Goal: Task Accomplishment & Management: Use online tool/utility

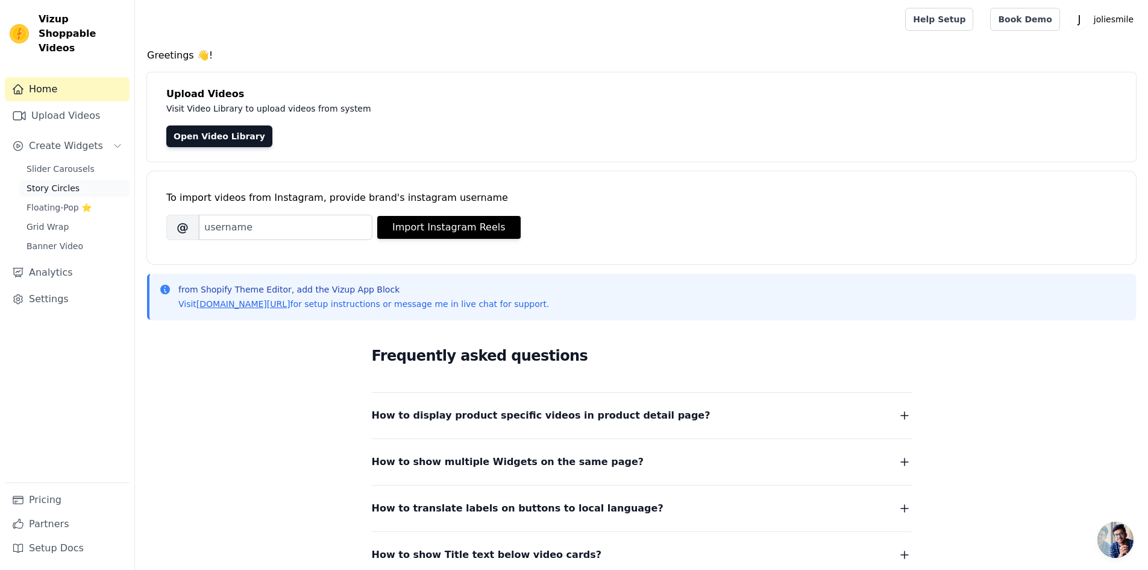
click at [75, 180] on link "Story Circles" at bounding box center [74, 188] width 110 height 17
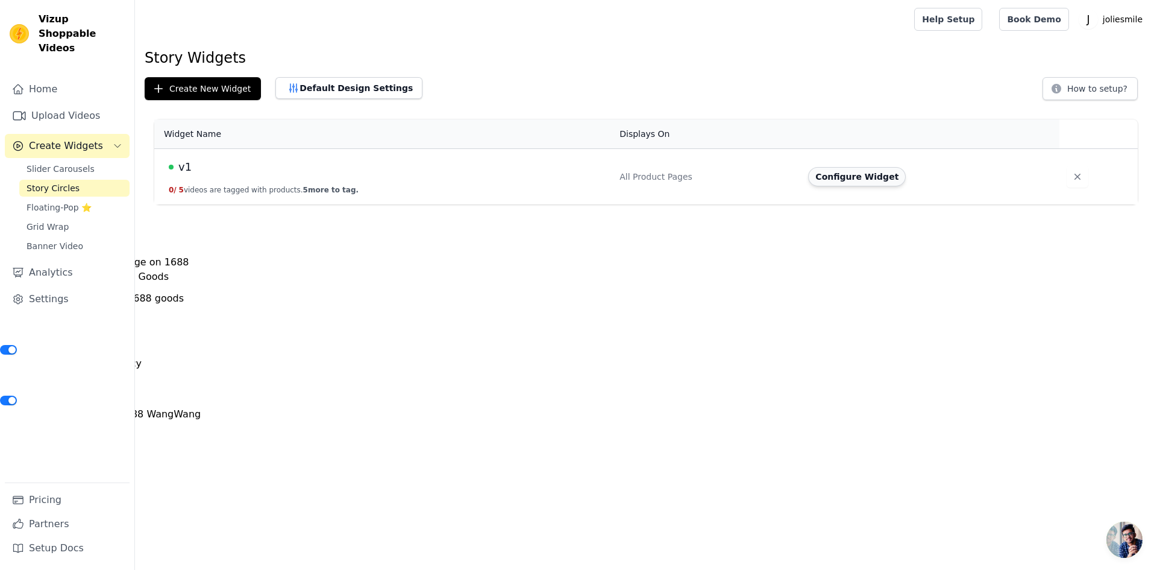
click at [835, 182] on button "Configure Widget" at bounding box center [857, 176] width 98 height 19
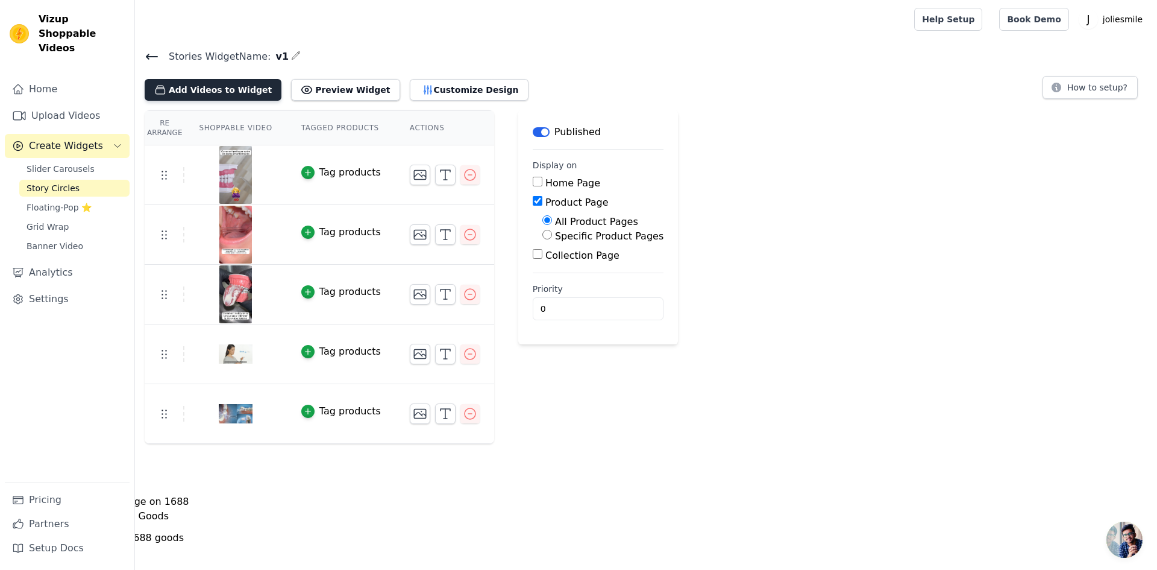
click at [200, 95] on button "Add Videos to Widget" at bounding box center [213, 90] width 137 height 22
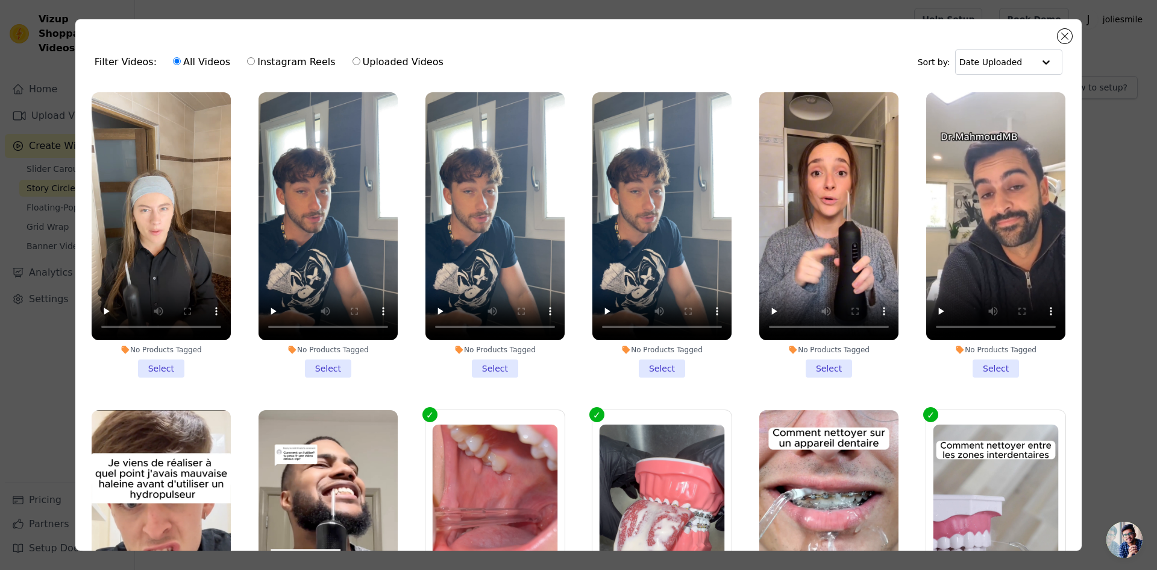
click at [363, 54] on label "Uploaded Videos" at bounding box center [398, 62] width 92 height 16
click at [360, 57] on input "Uploaded Videos" at bounding box center [357, 61] width 8 height 8
radio input "true"
click at [1068, 38] on button "Close modal" at bounding box center [1065, 36] width 14 height 14
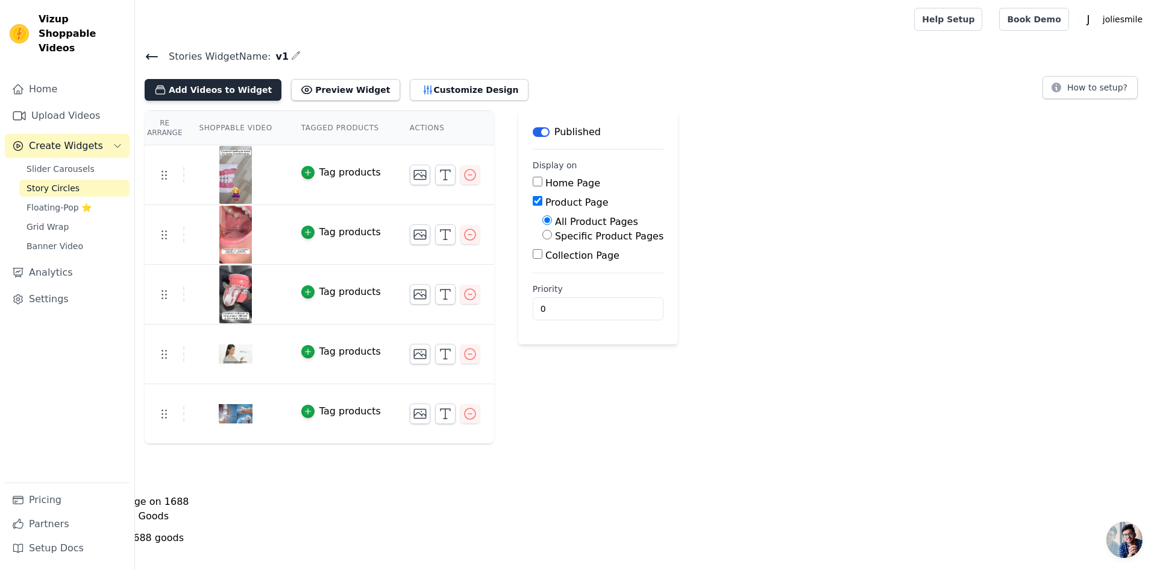
click at [222, 95] on button "Add Videos to Widget" at bounding box center [213, 90] width 137 height 22
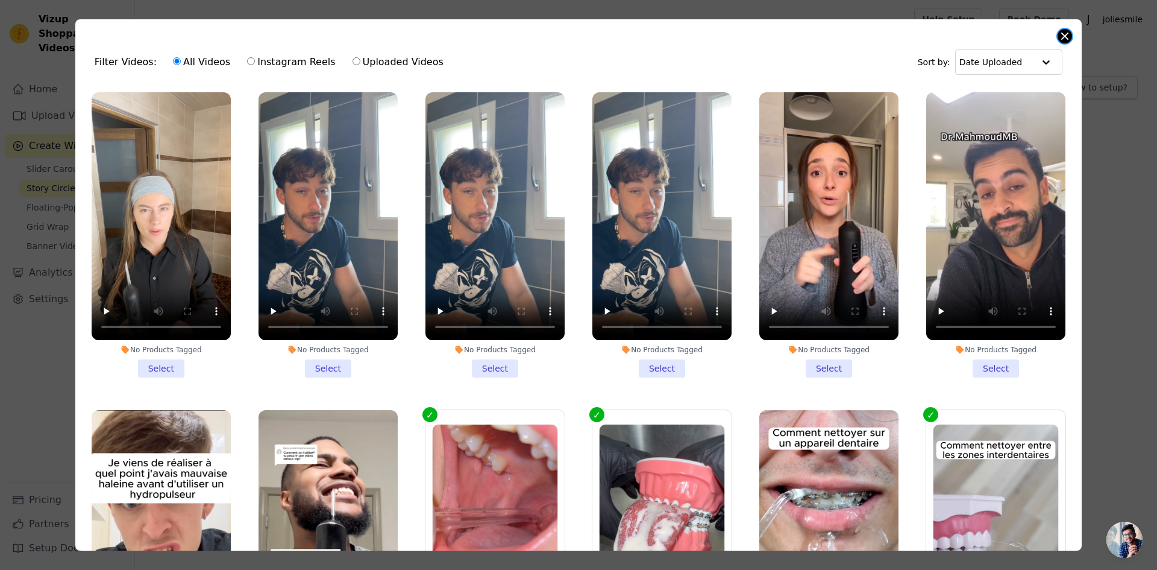
click at [1064, 30] on button "Close modal" at bounding box center [1065, 36] width 14 height 14
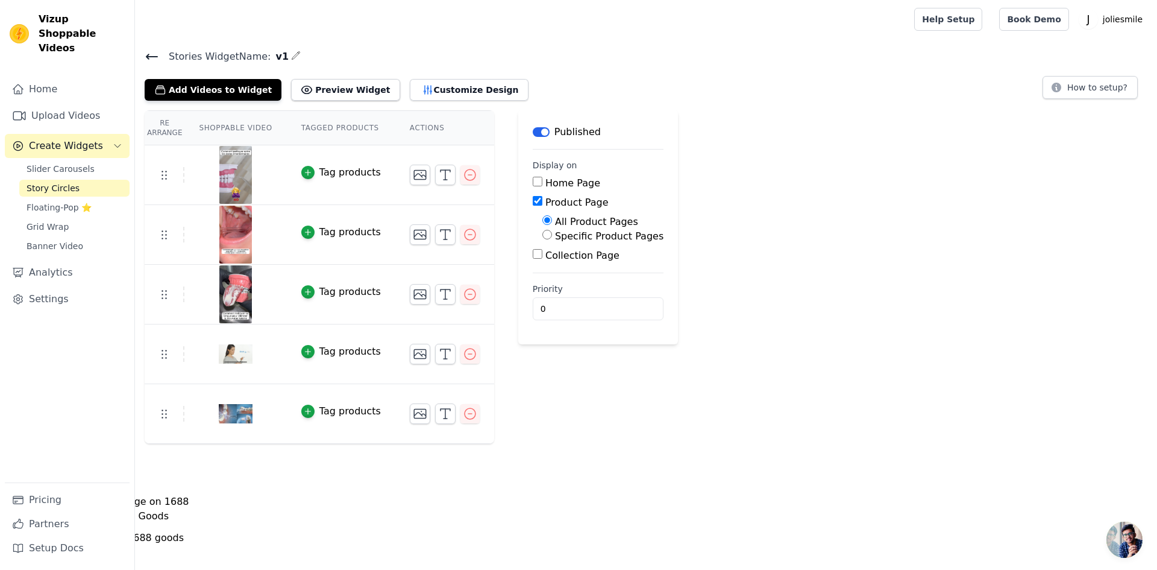
click at [80, 114] on div "Home Upload Videos Create Widgets Slider Carousels Story Circles Floating-Pop ⭐…" at bounding box center [67, 279] width 125 height 405
click at [67, 104] on link "Upload Videos" at bounding box center [67, 116] width 125 height 24
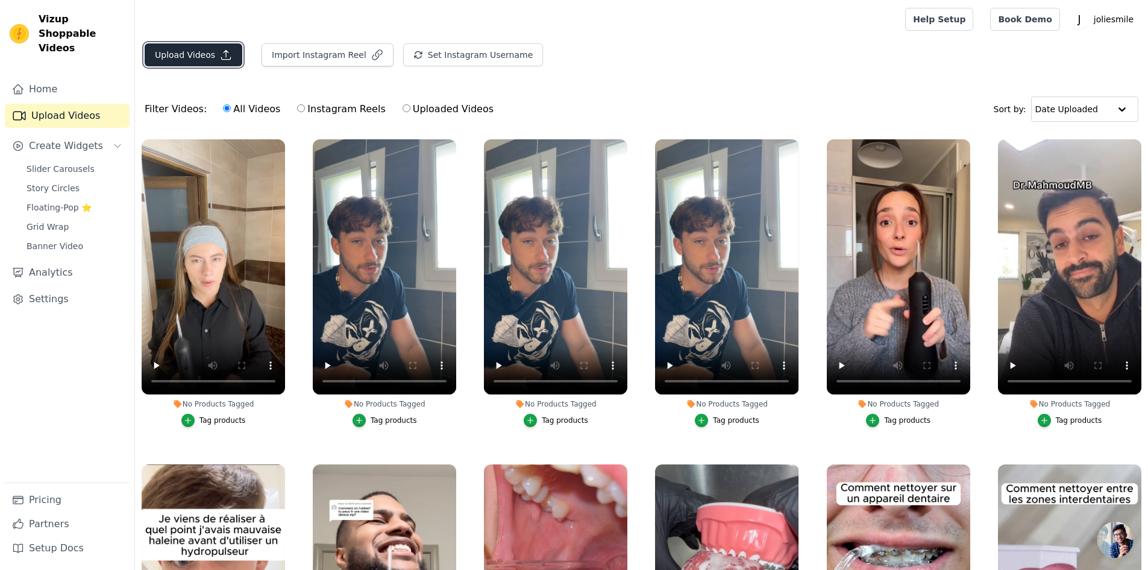
click at [204, 51] on button "Upload Videos" at bounding box center [194, 54] width 98 height 23
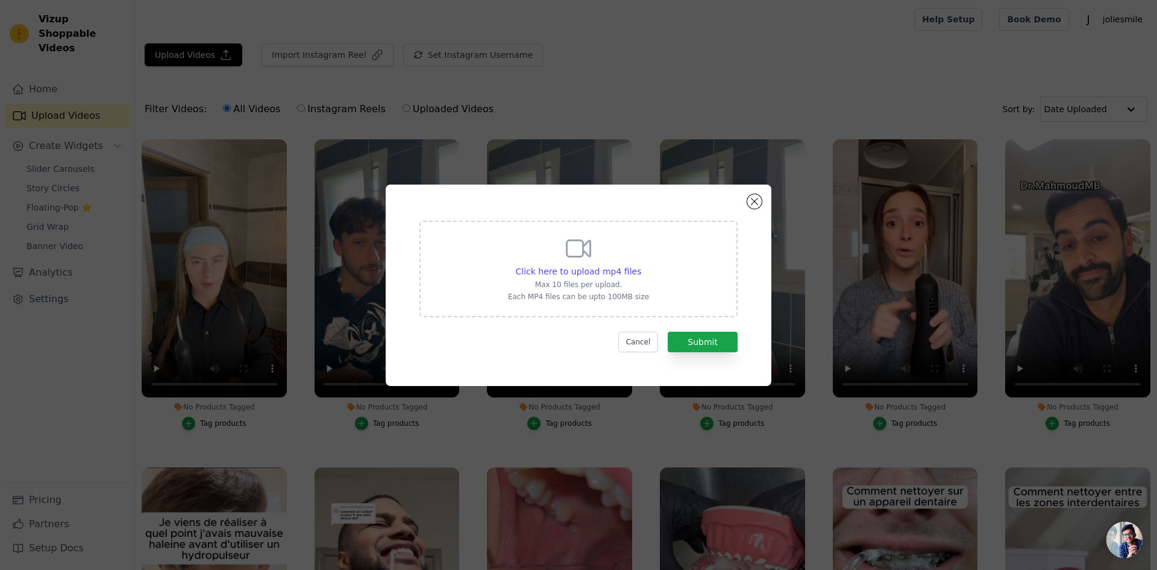
click at [437, 216] on div "Click here to upload mp4 files Max 10 files per upload. Each MP4 files can be u…" at bounding box center [578, 285] width 342 height 158
click at [564, 277] on div "Click here to upload mp4 files" at bounding box center [579, 271] width 126 height 12
click at [641, 265] on input "Click here to upload mp4 files Max 10 files per upload. Each MP4 files can be u…" at bounding box center [641, 265] width 1 height 1
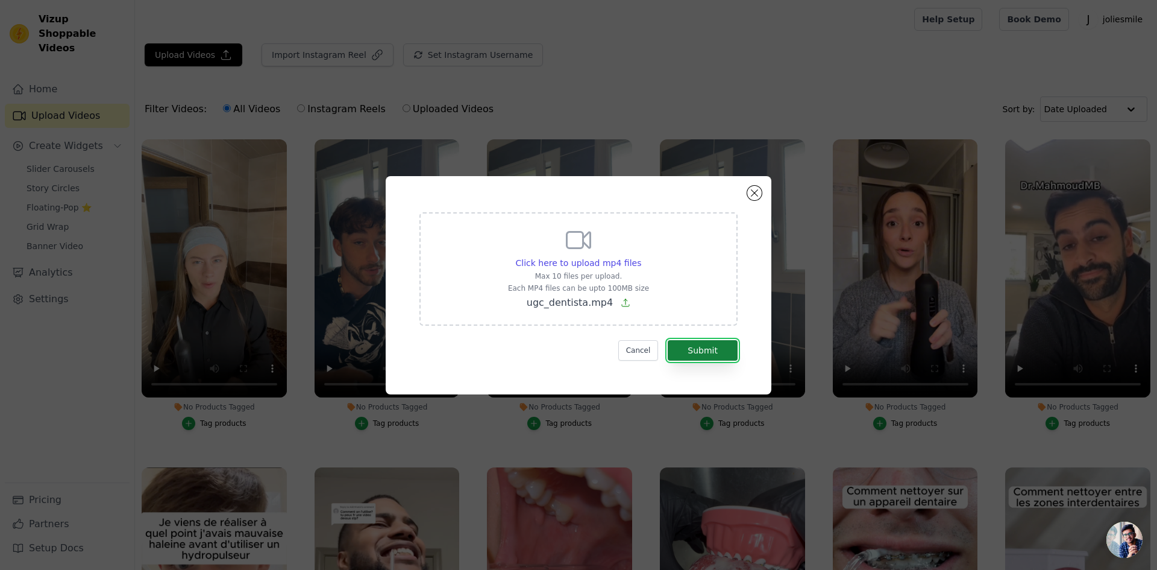
click at [711, 350] on button "Submit" at bounding box center [703, 350] width 70 height 20
click at [497, 249] on div "Click here to upload mp4 files Max 10 files per upload. Each MP4 files can be u…" at bounding box center [579, 268] width 318 height 113
click at [641, 256] on input "Click here to upload mp4 files Max 10 files per upload. Each MP4 files can be u…" at bounding box center [641, 256] width 1 height 1
type input "C:\fakepath\ugc_dentista.mp4"
click at [708, 351] on button "Submit" at bounding box center [703, 350] width 70 height 20
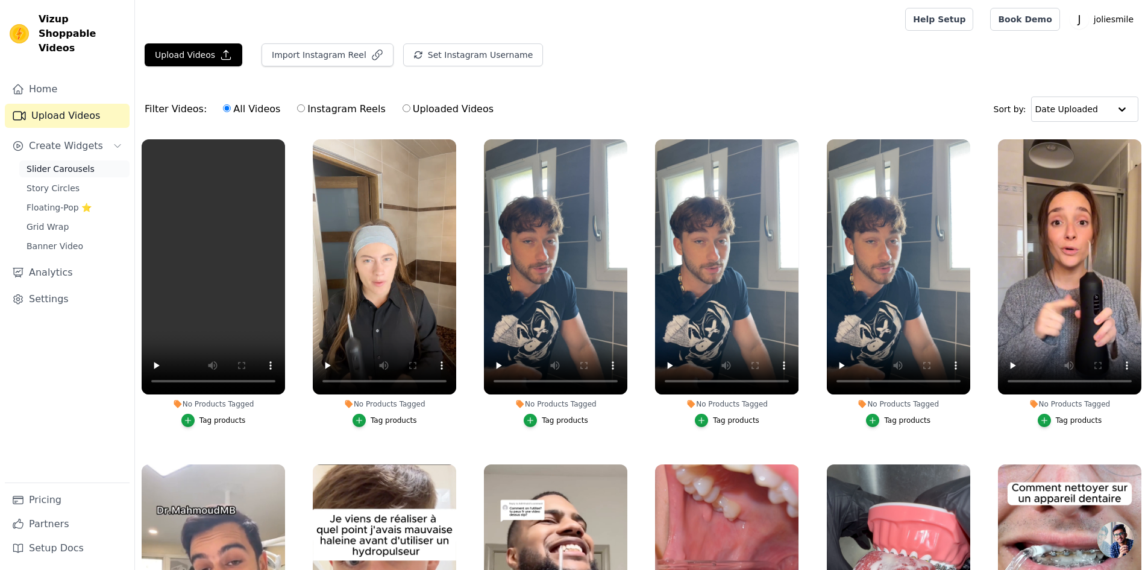
click at [68, 163] on span "Slider Carousels" at bounding box center [61, 169] width 68 height 12
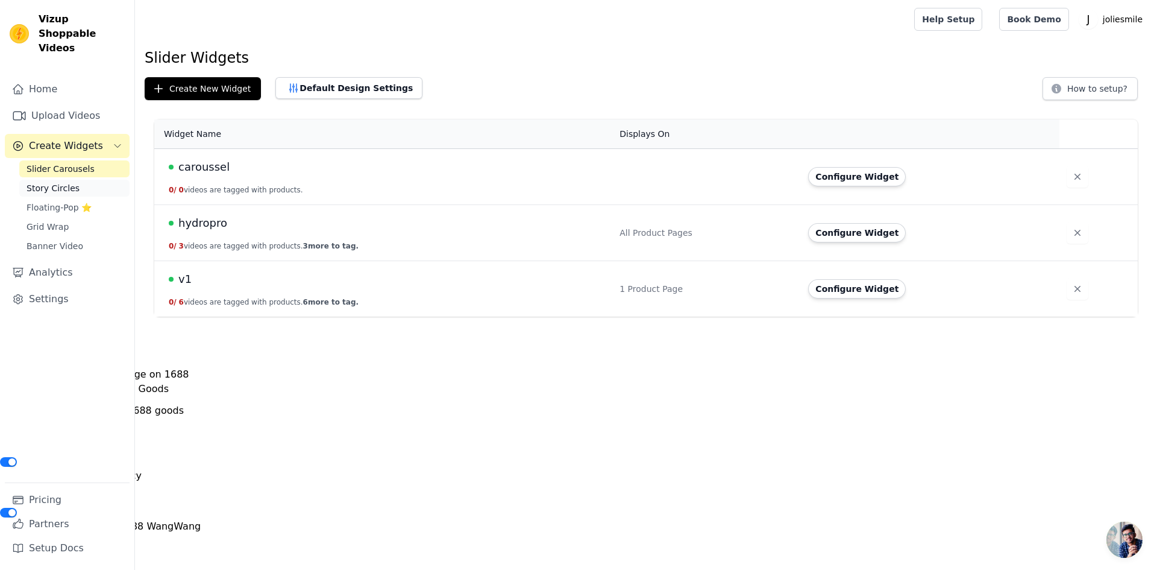
click at [85, 180] on link "Story Circles" at bounding box center [74, 188] width 110 height 17
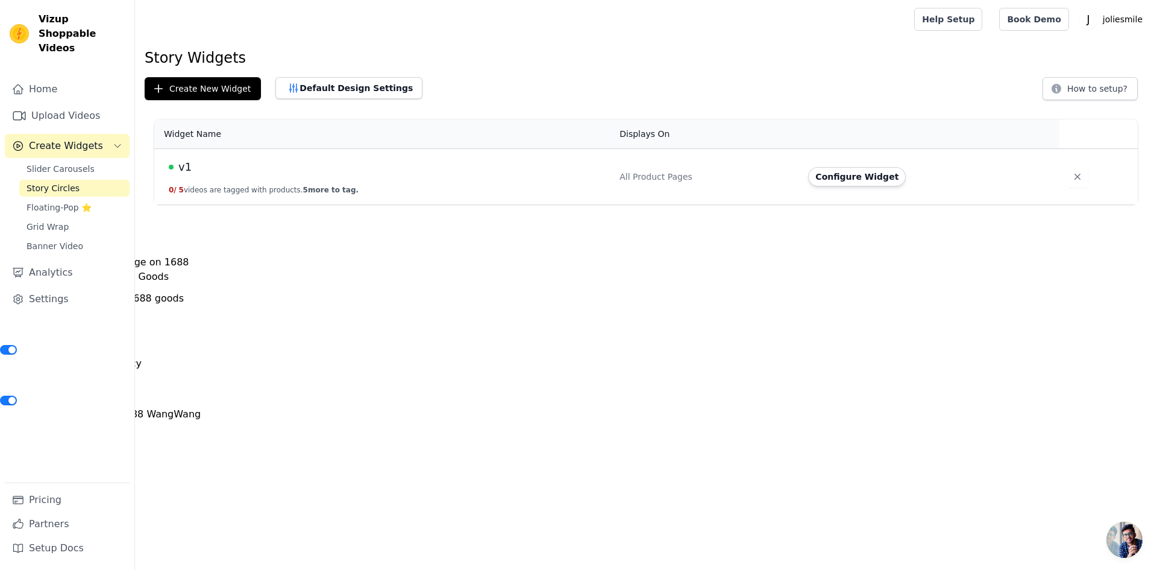
click at [268, 186] on button "0 / 5 videos are tagged with products. 5 more to tag." at bounding box center [264, 190] width 190 height 10
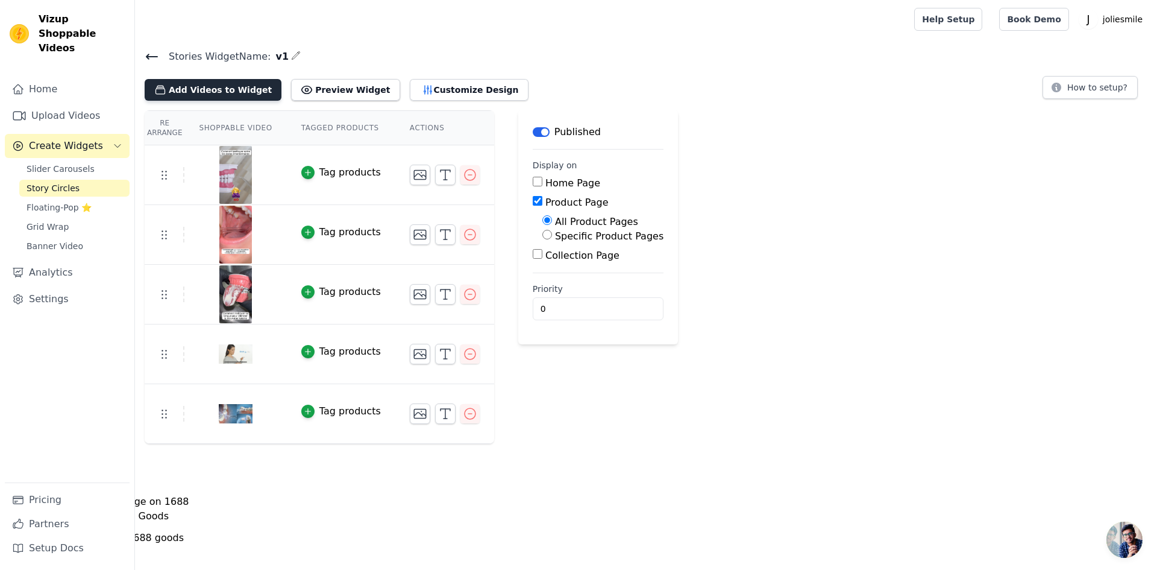
click at [252, 94] on button "Add Videos to Widget" at bounding box center [213, 90] width 137 height 22
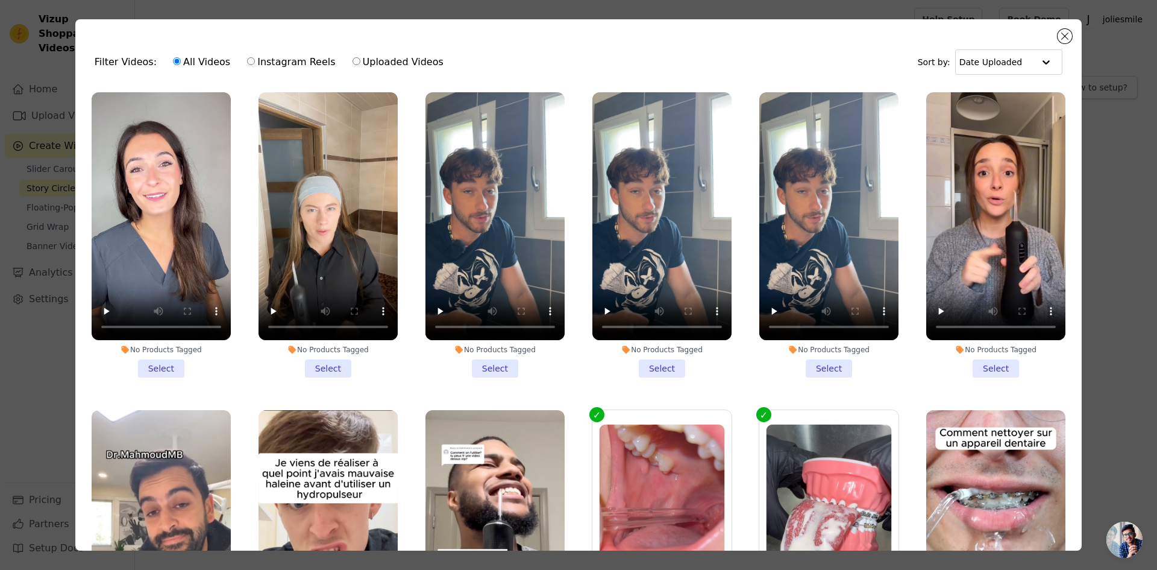
click at [153, 355] on li "No Products Tagged Select" at bounding box center [161, 234] width 139 height 285
click at [0, 0] on input "No Products Tagged Select" at bounding box center [0, 0] width 0 height 0
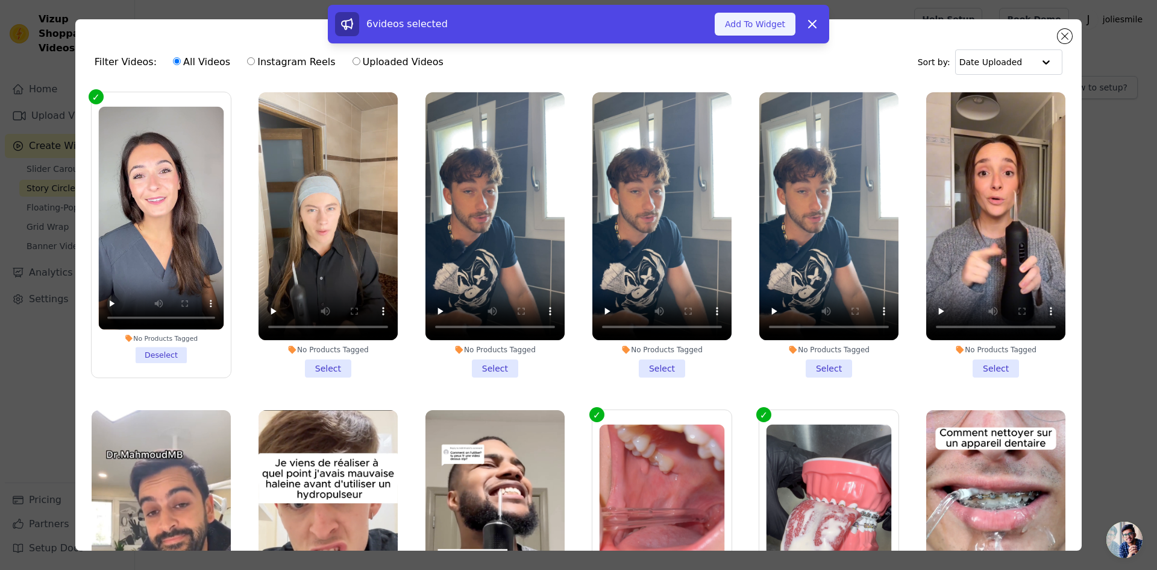
click at [743, 19] on button "Add To Widget" at bounding box center [755, 24] width 81 height 23
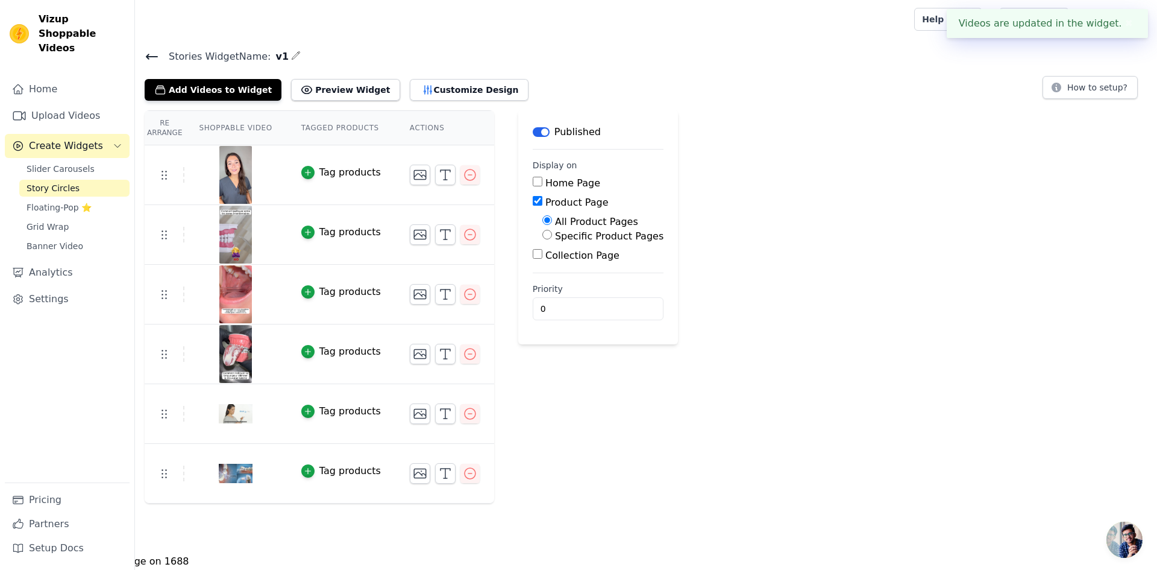
click at [1124, 24] on button "✖" at bounding box center [1129, 23] width 14 height 14
